Goal: Browse casually

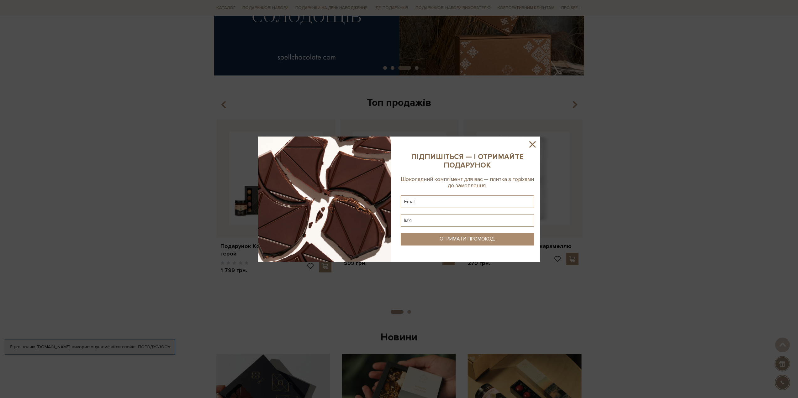
scroll to position [157, 0]
click at [533, 147] on icon at bounding box center [532, 144] width 11 height 11
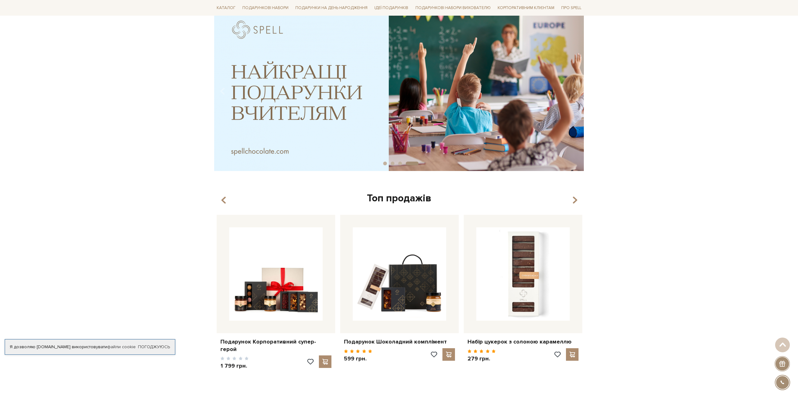
scroll to position [31, 0]
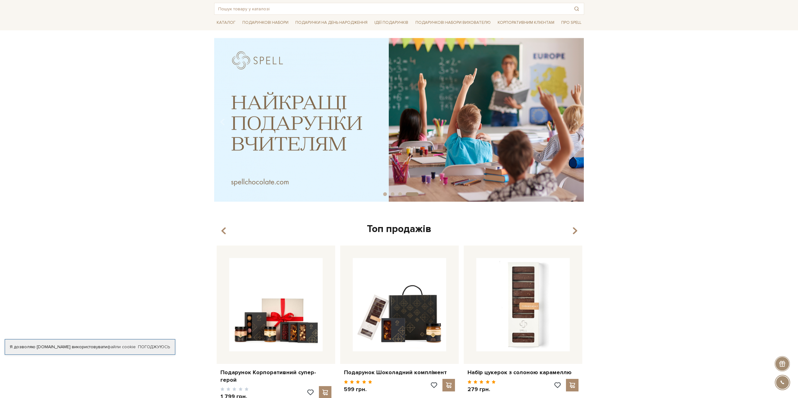
click at [579, 228] on div "Топ продажів" at bounding box center [399, 229] width 370 height 13
click at [575, 229] on icon "button" at bounding box center [574, 231] width 5 height 11
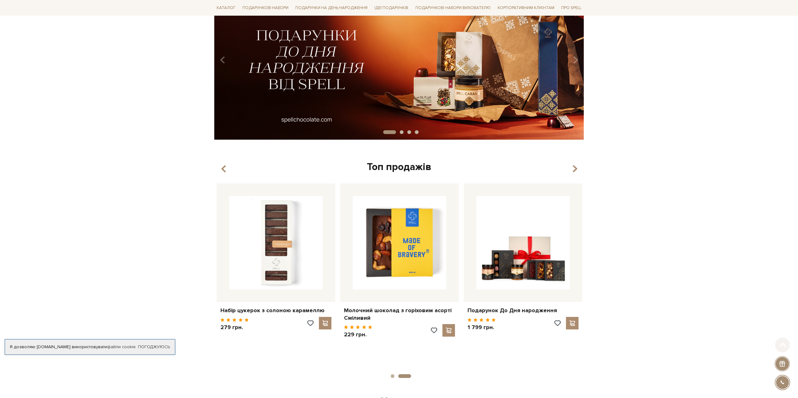
scroll to position [94, 0]
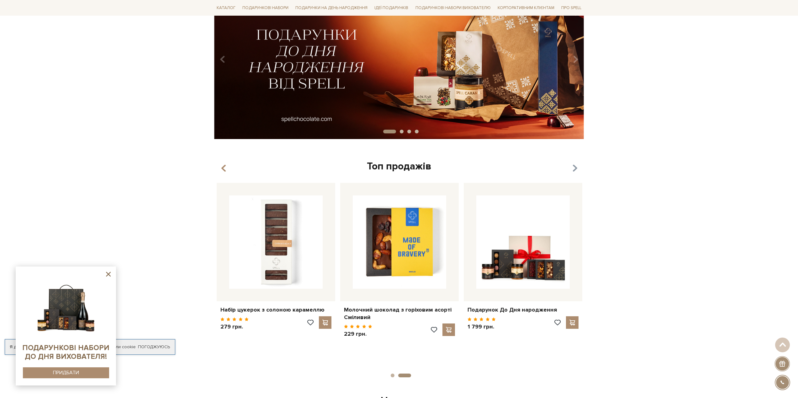
click at [574, 170] on icon "button" at bounding box center [574, 168] width 5 height 11
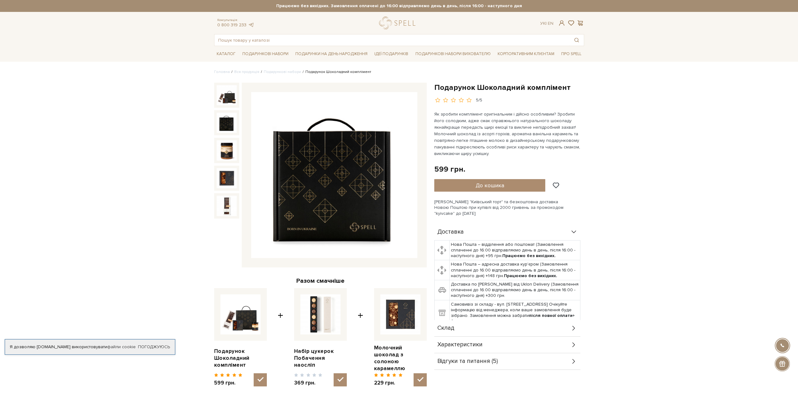
click at [219, 120] on img at bounding box center [227, 123] width 20 height 20
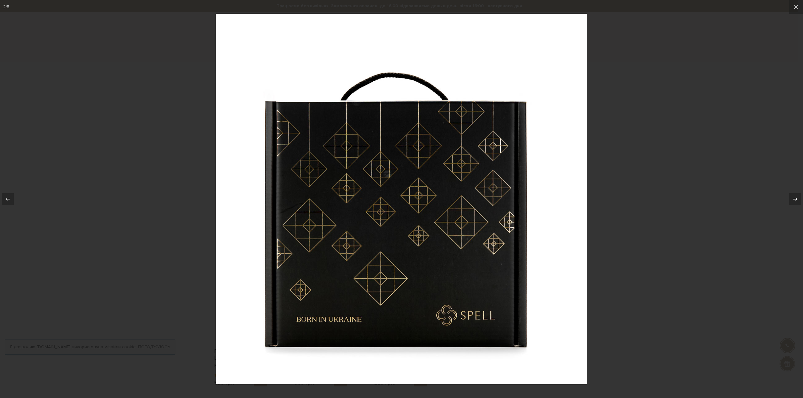
click at [793, 195] on div at bounding box center [795, 199] width 12 height 12
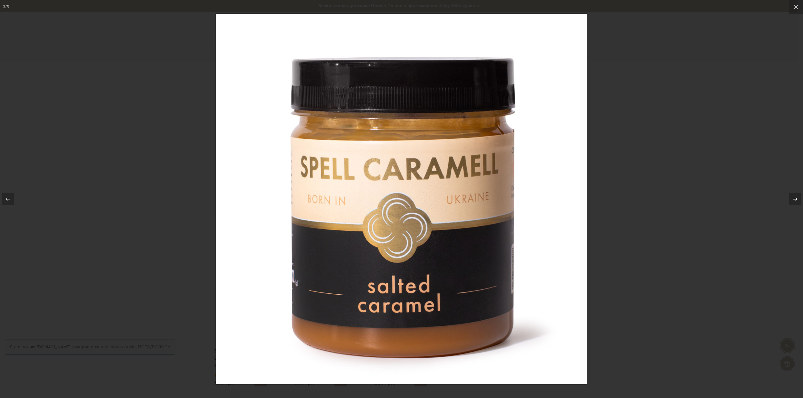
click at [793, 195] on div at bounding box center [795, 199] width 12 height 12
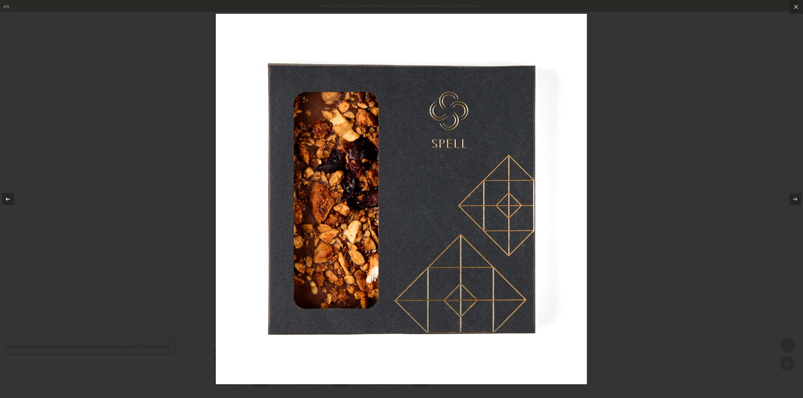
click at [8, 203] on icon at bounding box center [8, 200] width 8 height 8
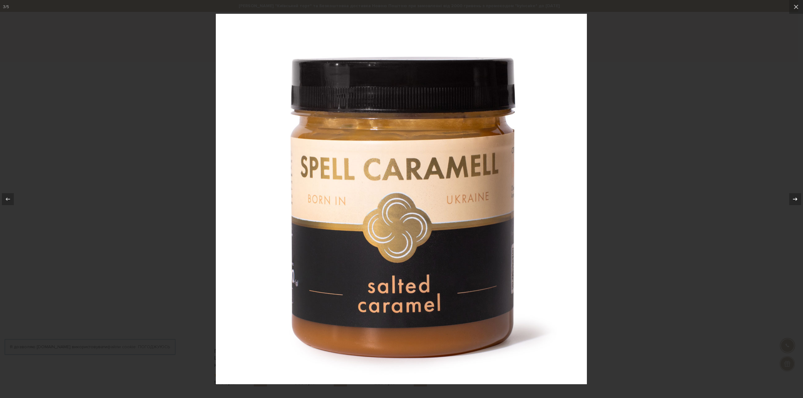
click at [794, 200] on icon at bounding box center [795, 200] width 8 height 8
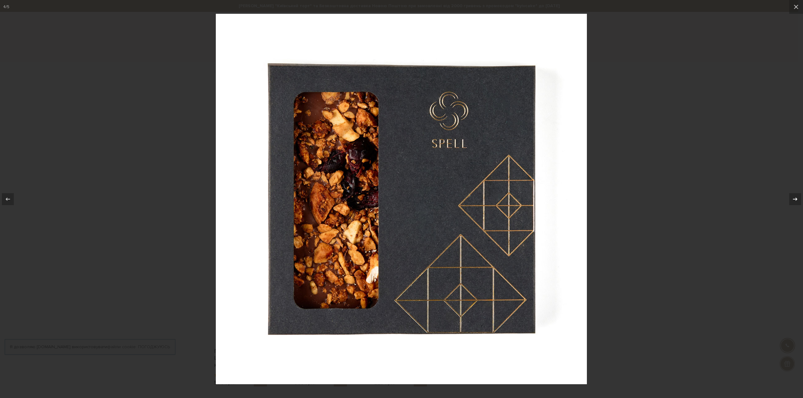
click at [794, 200] on icon at bounding box center [795, 200] width 8 height 8
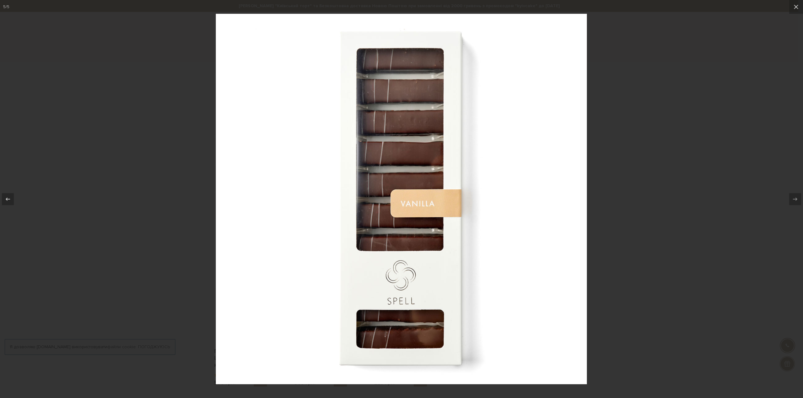
click at [710, 87] on div at bounding box center [401, 199] width 803 height 398
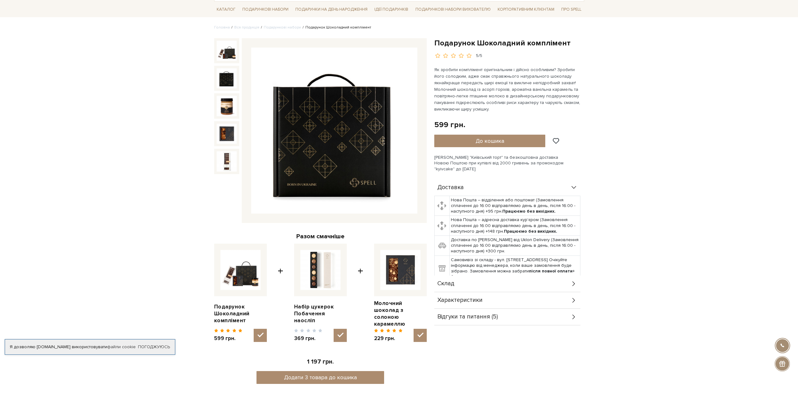
scroll to position [31, 0]
